Goal: Task Accomplishment & Management: Use online tool/utility

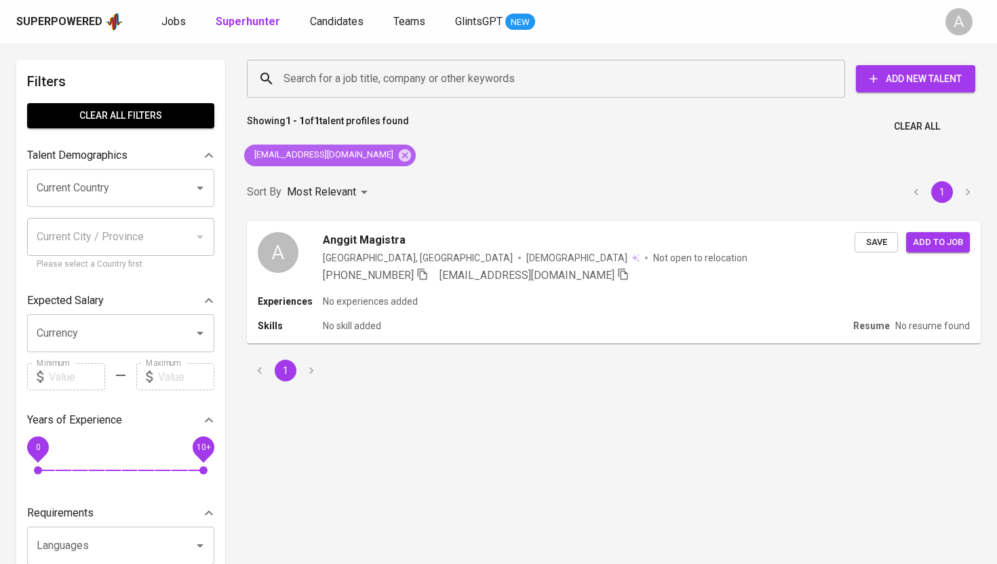
click at [413, 149] on icon at bounding box center [405, 155] width 15 height 15
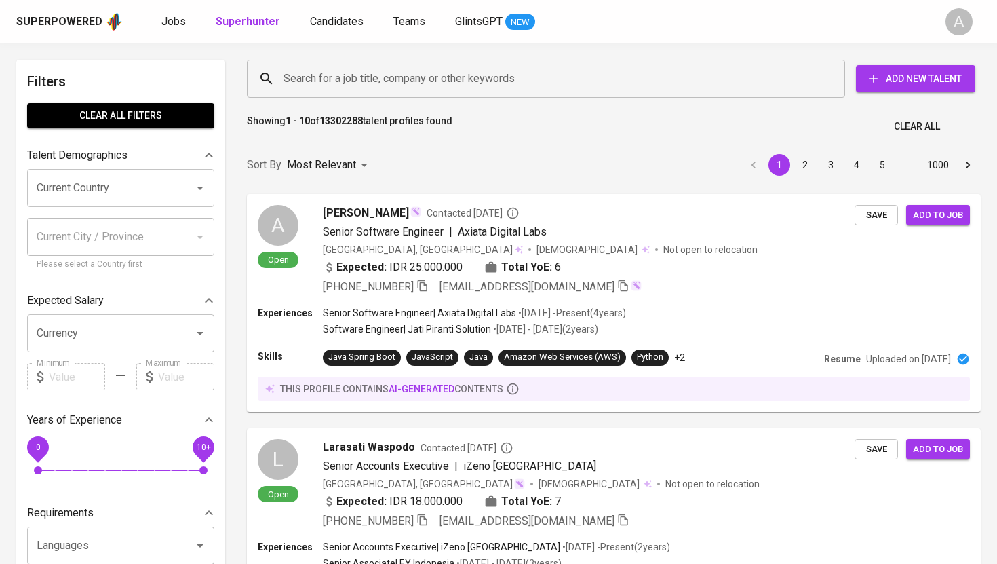
click at [448, 64] on div "Search for a job title, company or other keywords" at bounding box center [546, 79] width 598 height 38
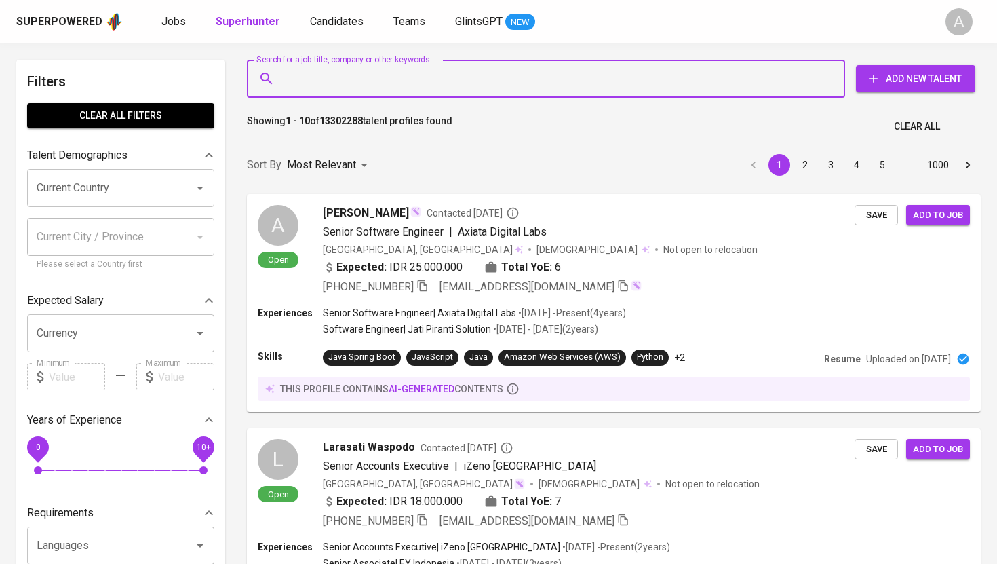
paste input "[EMAIL_ADDRESS][DOMAIN_NAME]"
type input "[EMAIL_ADDRESS][DOMAIN_NAME]"
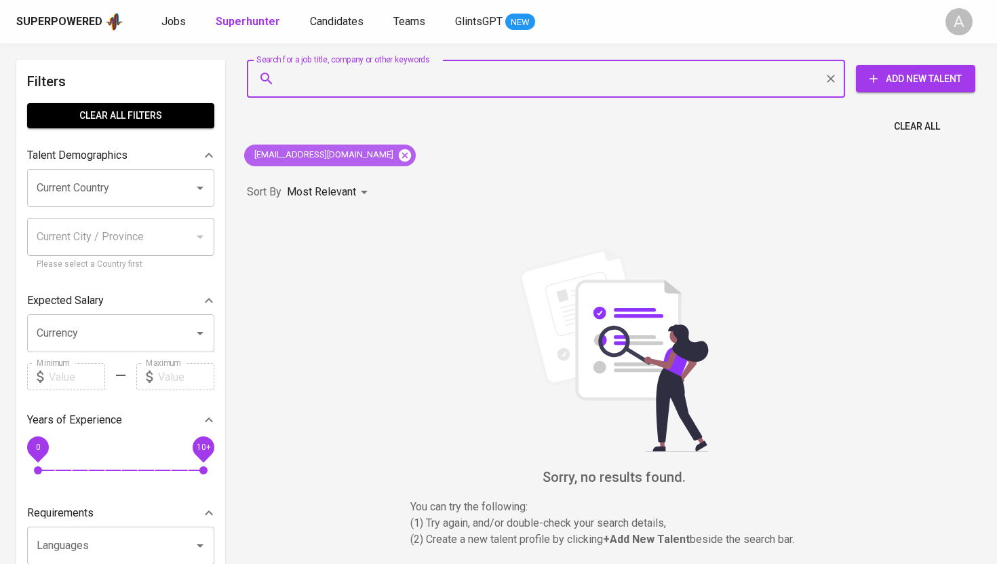
click at [399, 159] on icon at bounding box center [405, 155] width 12 height 12
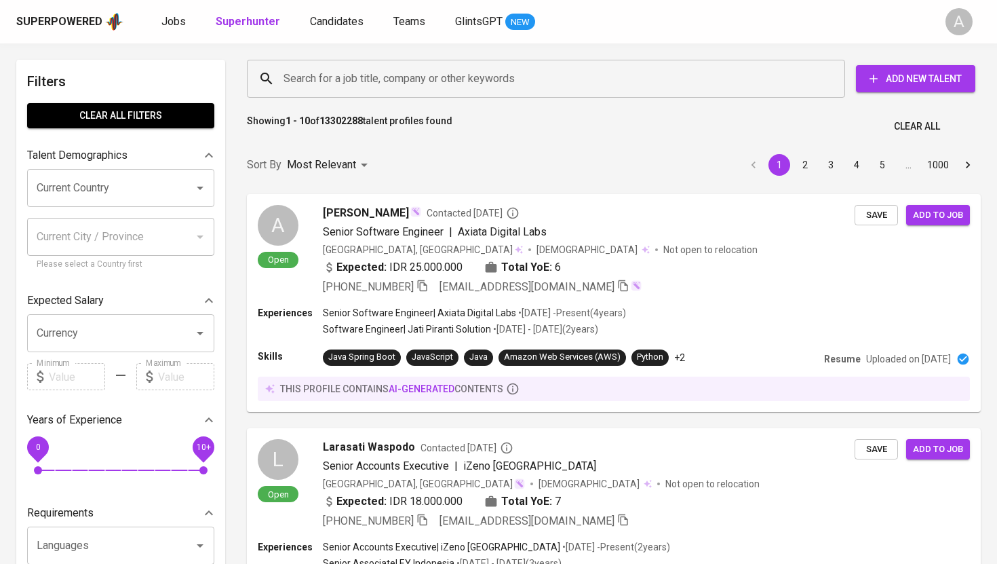
click at [398, 87] on input "Search for a job title, company or other keywords" at bounding box center [549, 79] width 539 height 26
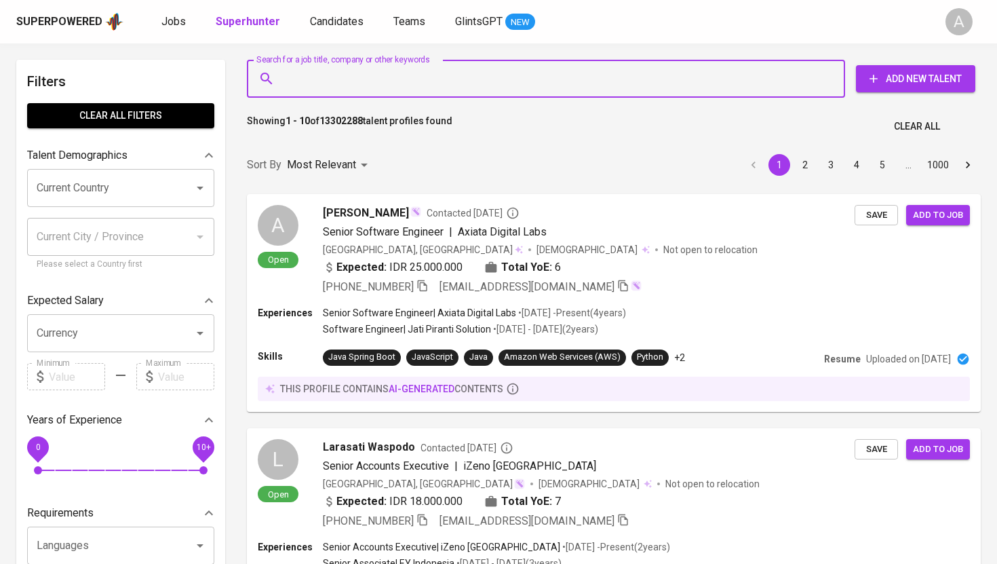
paste input "[EMAIL_ADDRESS][DOMAIN_NAME]"
type input "[EMAIL_ADDRESS][DOMAIN_NAME]"
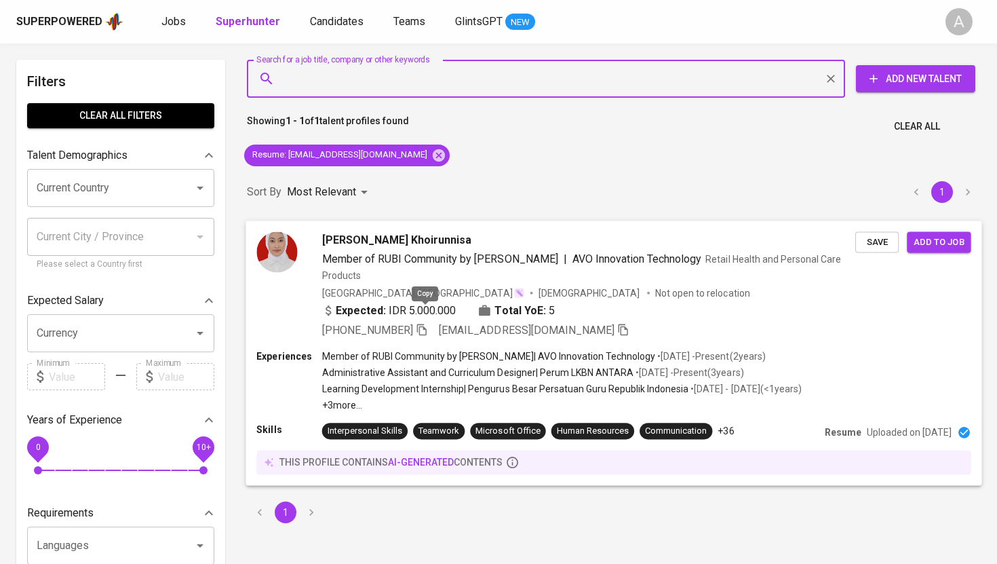
click at [425, 323] on icon "button" at bounding box center [422, 329] width 12 height 12
